Goal: Information Seeking & Learning: Learn about a topic

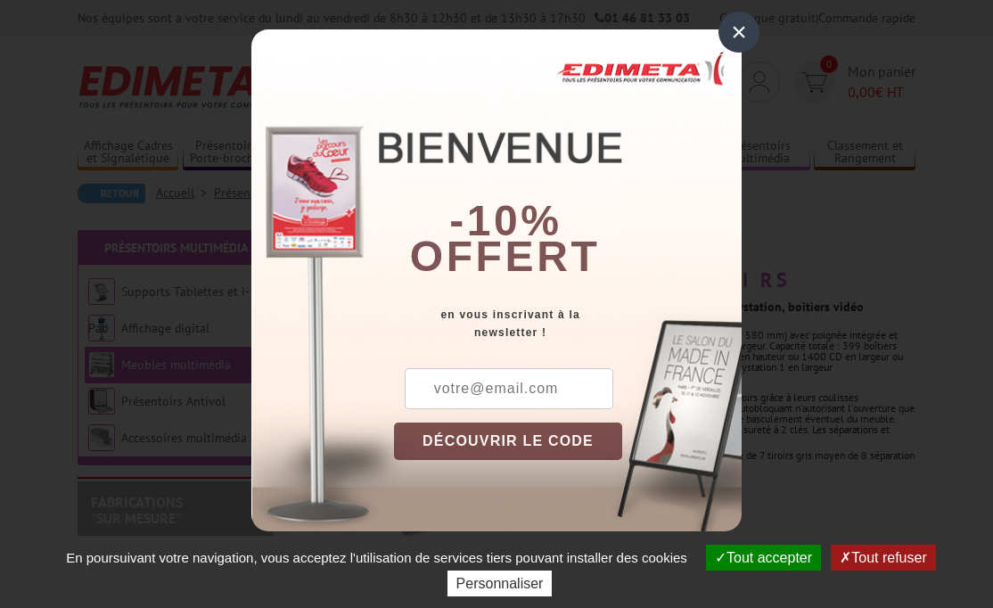
click at [735, 30] on div "×" at bounding box center [739, 32] width 41 height 41
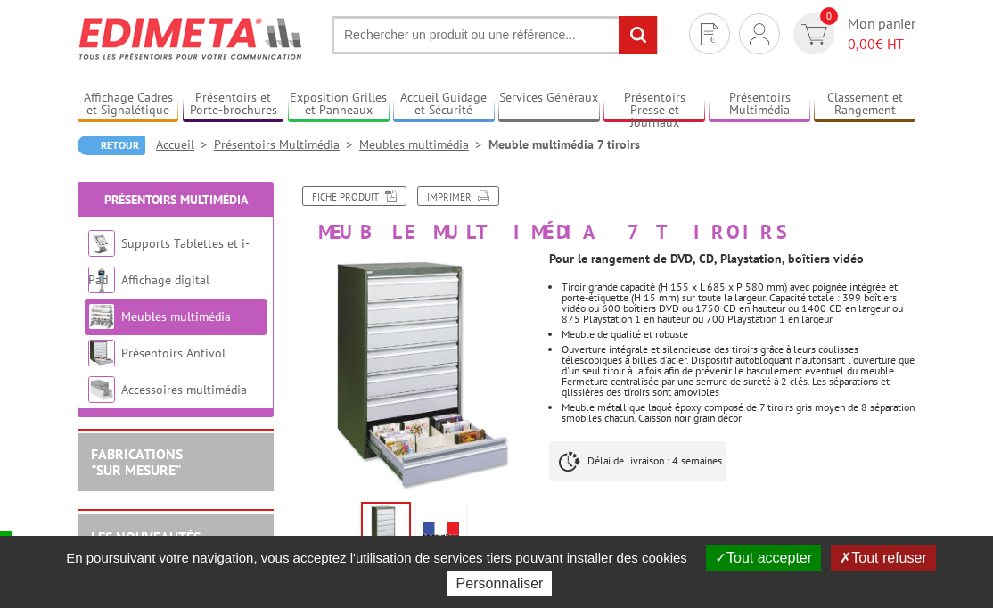
scroll to position [50, 0]
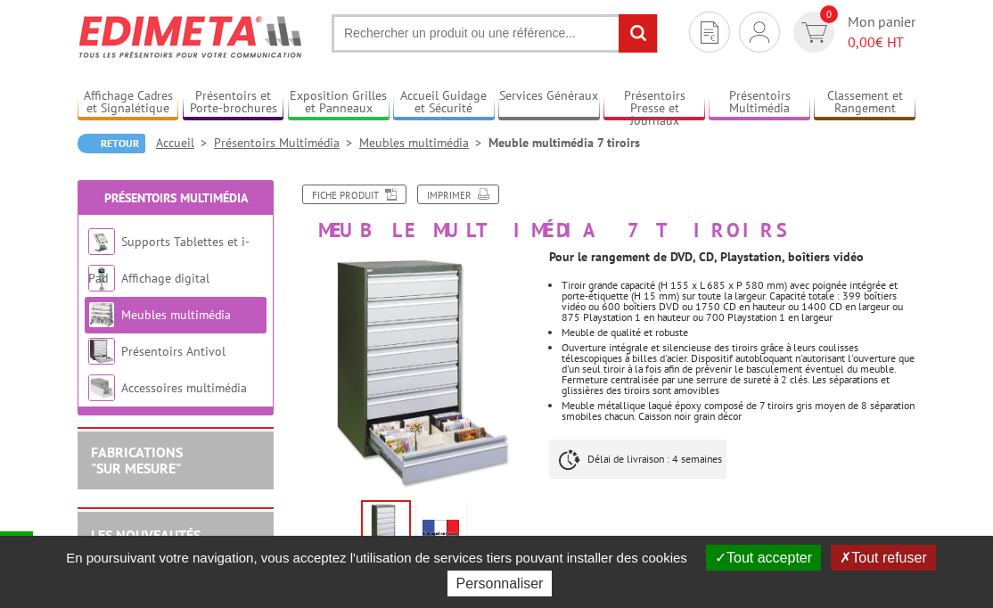
click at [782, 554] on button "Tout accepter" at bounding box center [763, 558] width 115 height 26
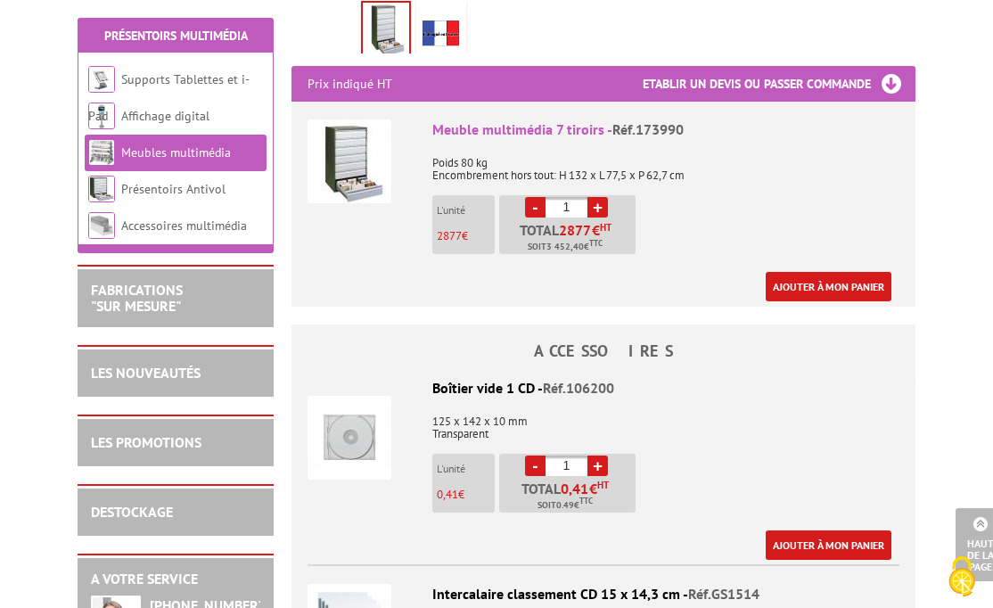
scroll to position [540, 0]
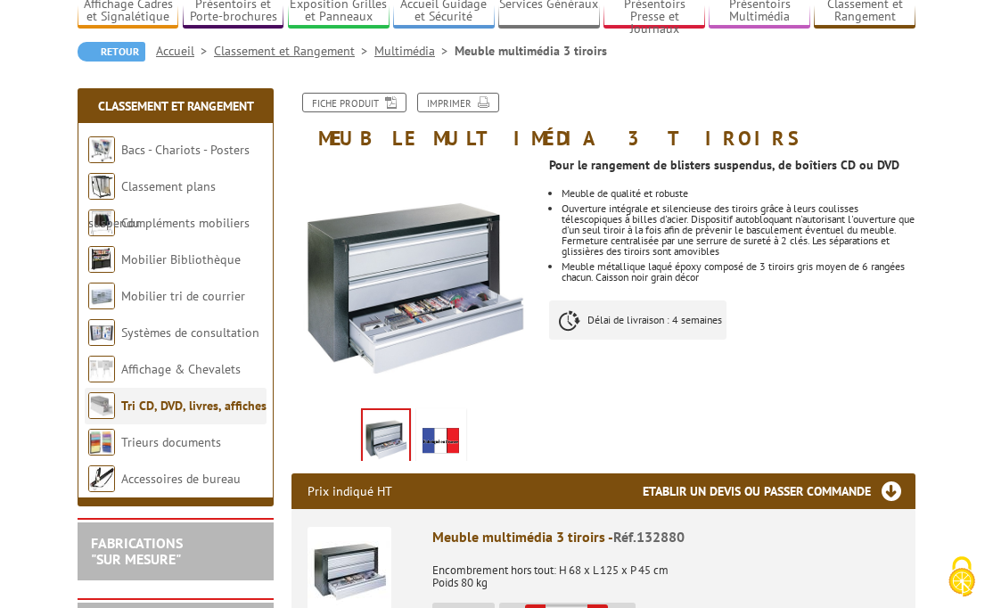
scroll to position [144, 1]
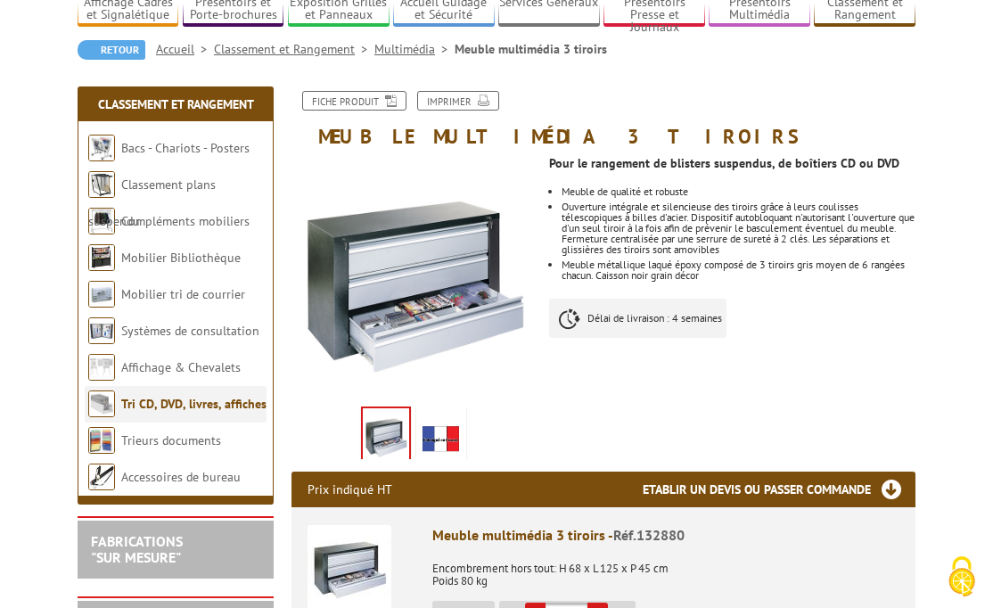
click at [246, 401] on link "Tri CD, DVD, livres, affiches" at bounding box center [193, 404] width 145 height 16
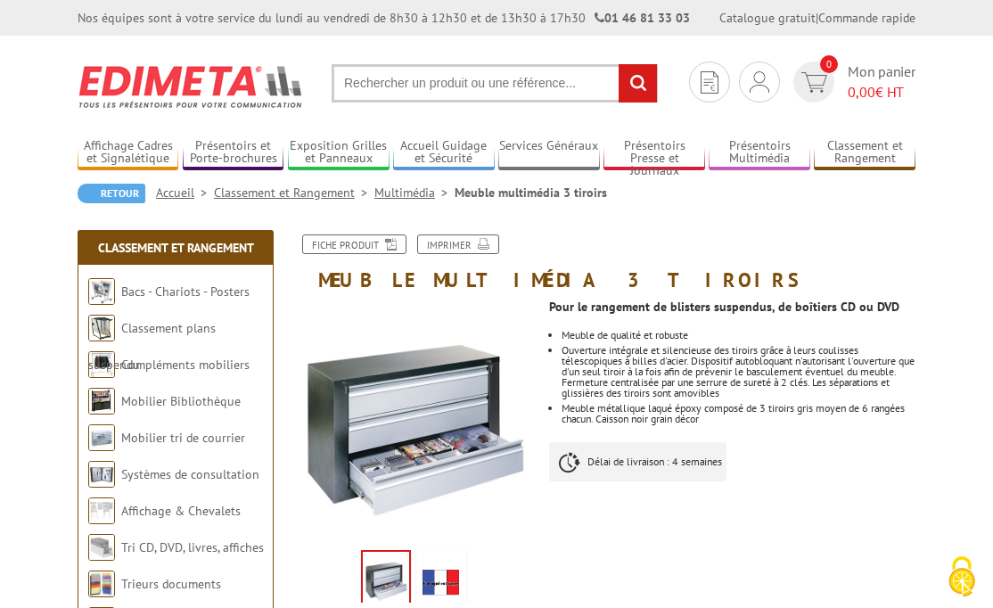
click at [411, 86] on input "text" at bounding box center [495, 83] width 326 height 38
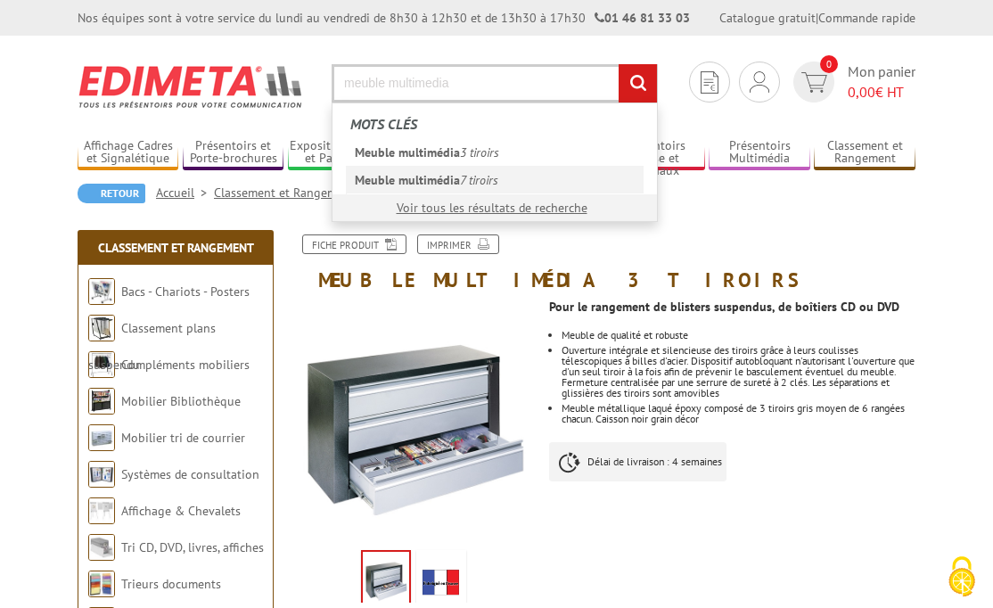
type input "meuble multimedia"
click at [449, 178] on em "Meuble multimédia" at bounding box center [407, 180] width 105 height 16
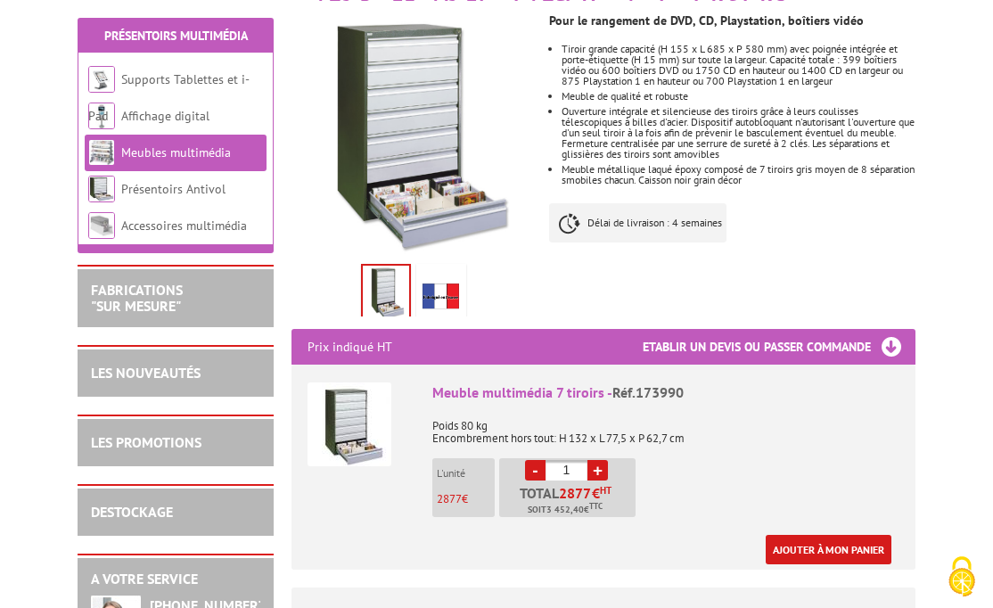
scroll to position [287, 0]
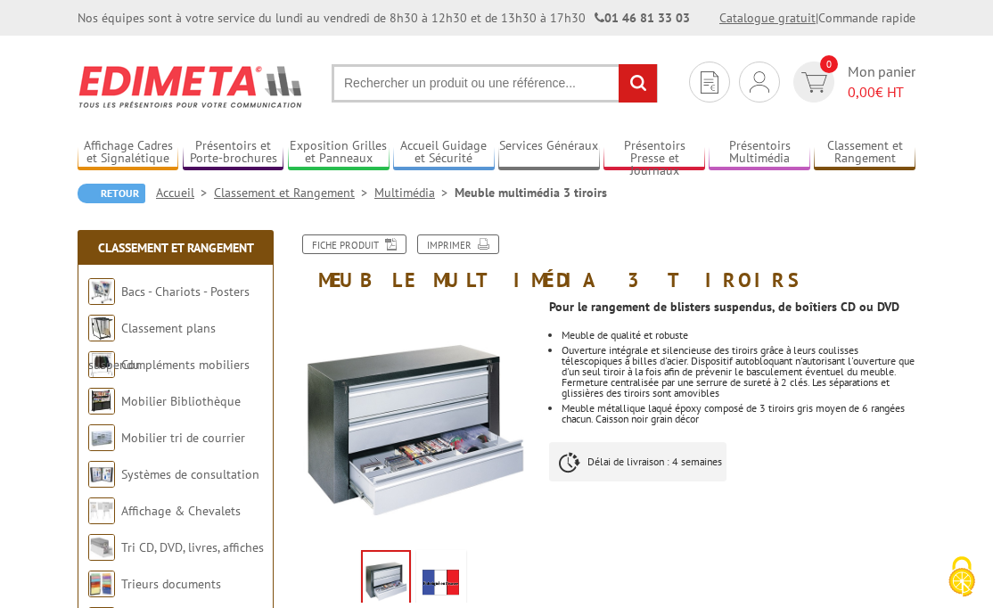
click at [763, 21] on link "Catalogue gratuit" at bounding box center [767, 18] width 96 height 16
